Goal: Information Seeking & Learning: Learn about a topic

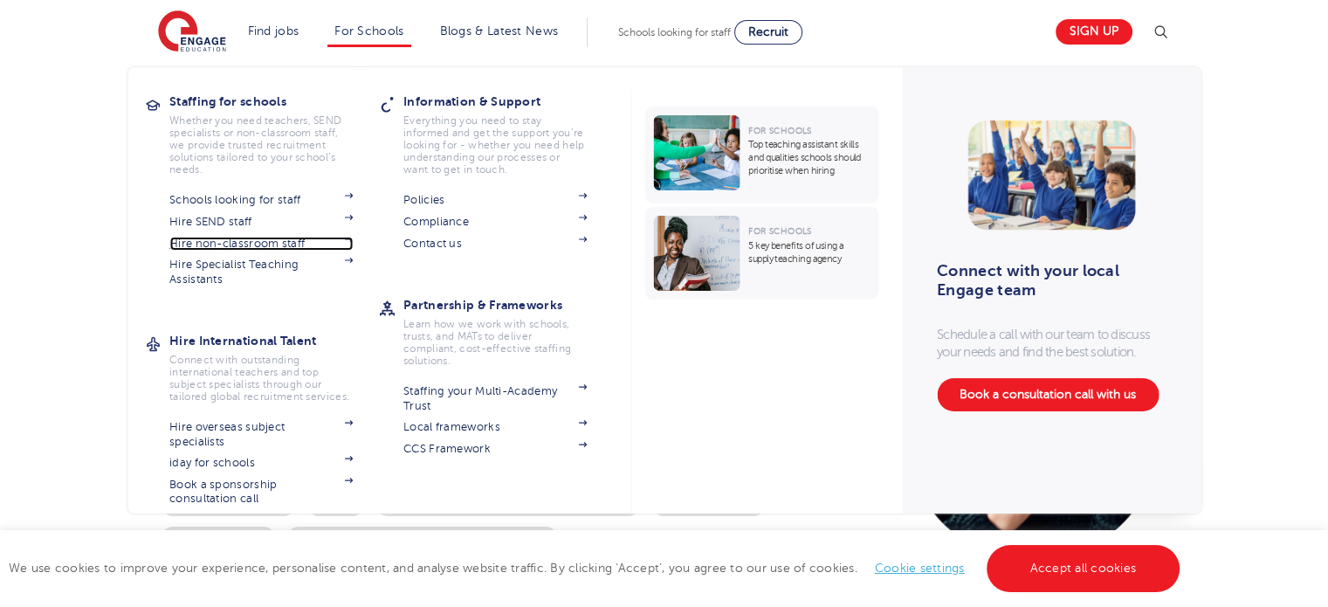
click at [302, 244] on link "Hire non-classroom staff" at bounding box center [260, 244] width 183 height 14
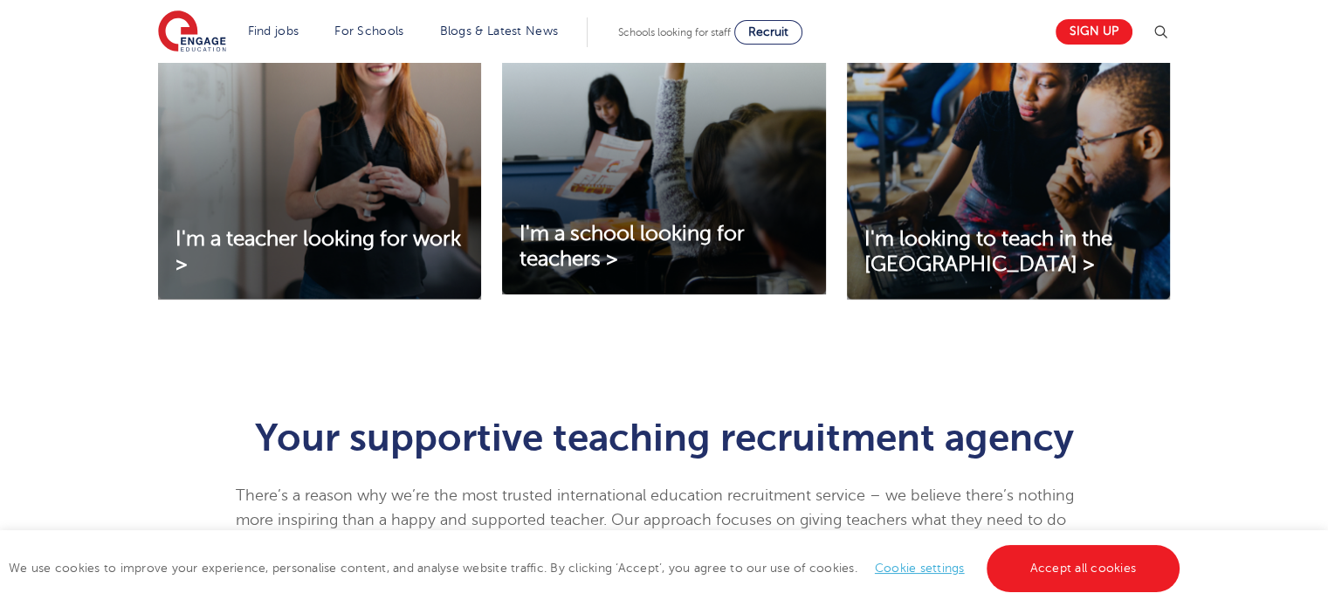
scroll to position [611, 0]
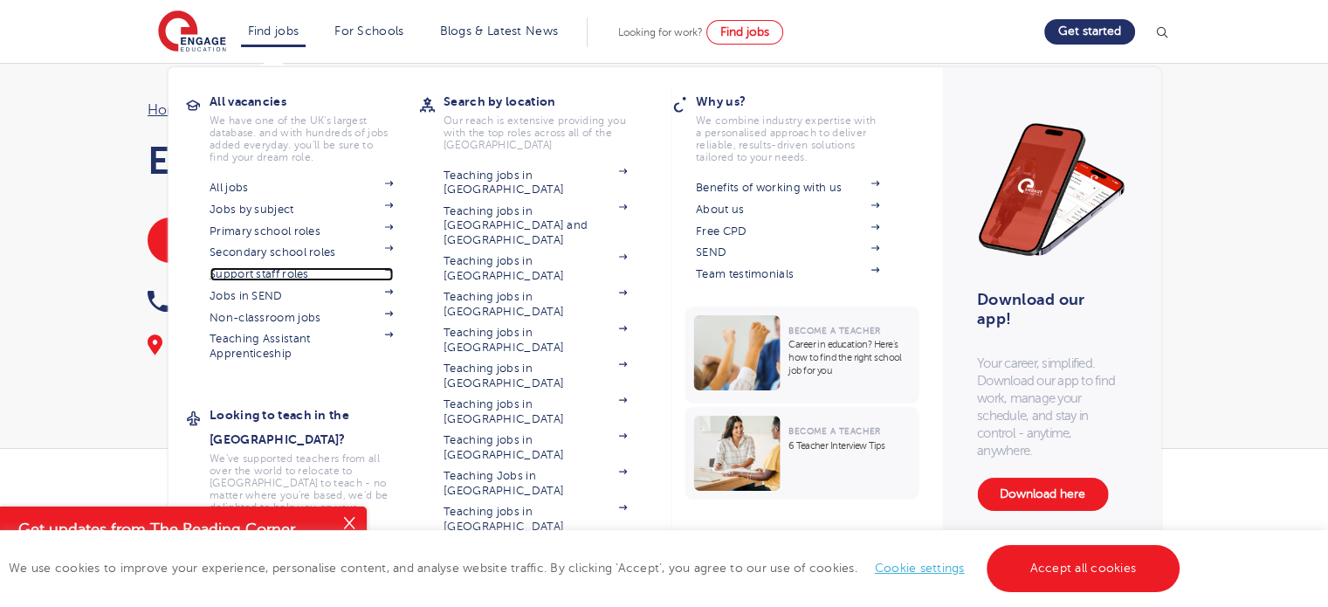
click at [295, 273] on link "Support staff roles" at bounding box center [301, 274] width 183 height 14
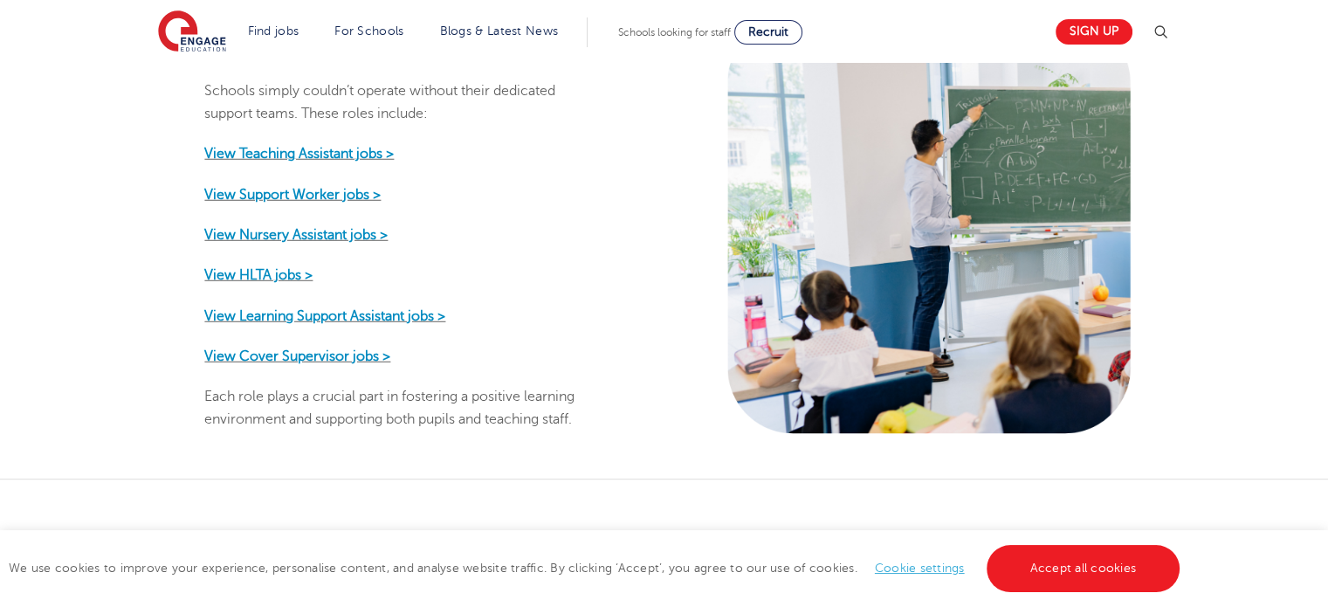
scroll to position [960, 0]
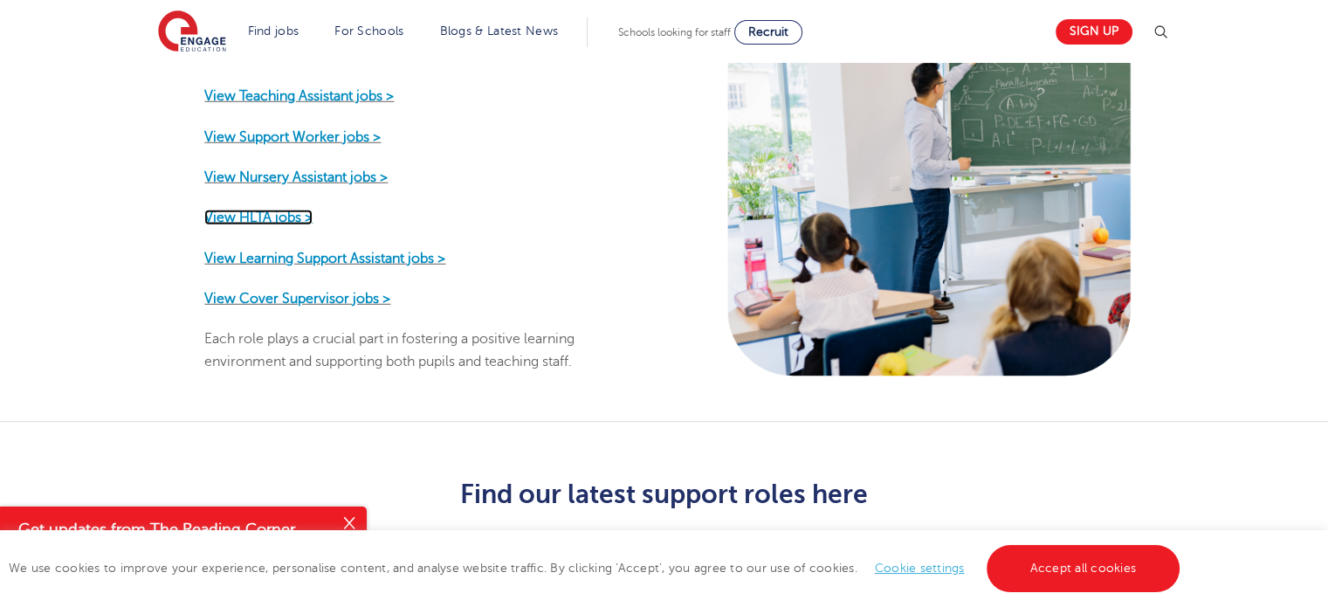
click at [289, 210] on strong "View HLTA jobs >" at bounding box center [258, 218] width 108 height 16
